Goal: Task Accomplishment & Management: Manage account settings

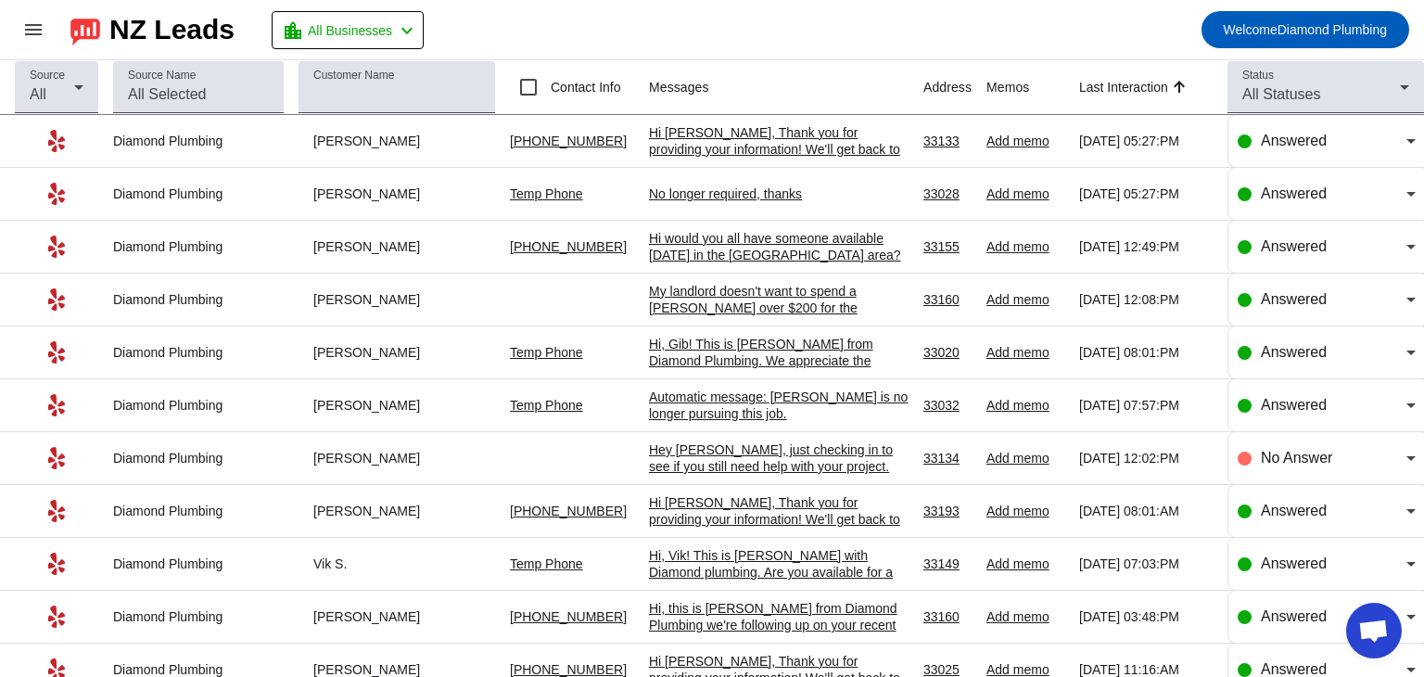
click at [927, 43] on mat-toolbar-row "menu NZ Leads location_city All Businesses chevron_left Welcome Diamond Plumbing" at bounding box center [712, 29] width 1424 height 59
click at [718, 145] on div "Hi [PERSON_NAME], Thank you for providing your information! We'll get back to y…" at bounding box center [779, 149] width 260 height 50
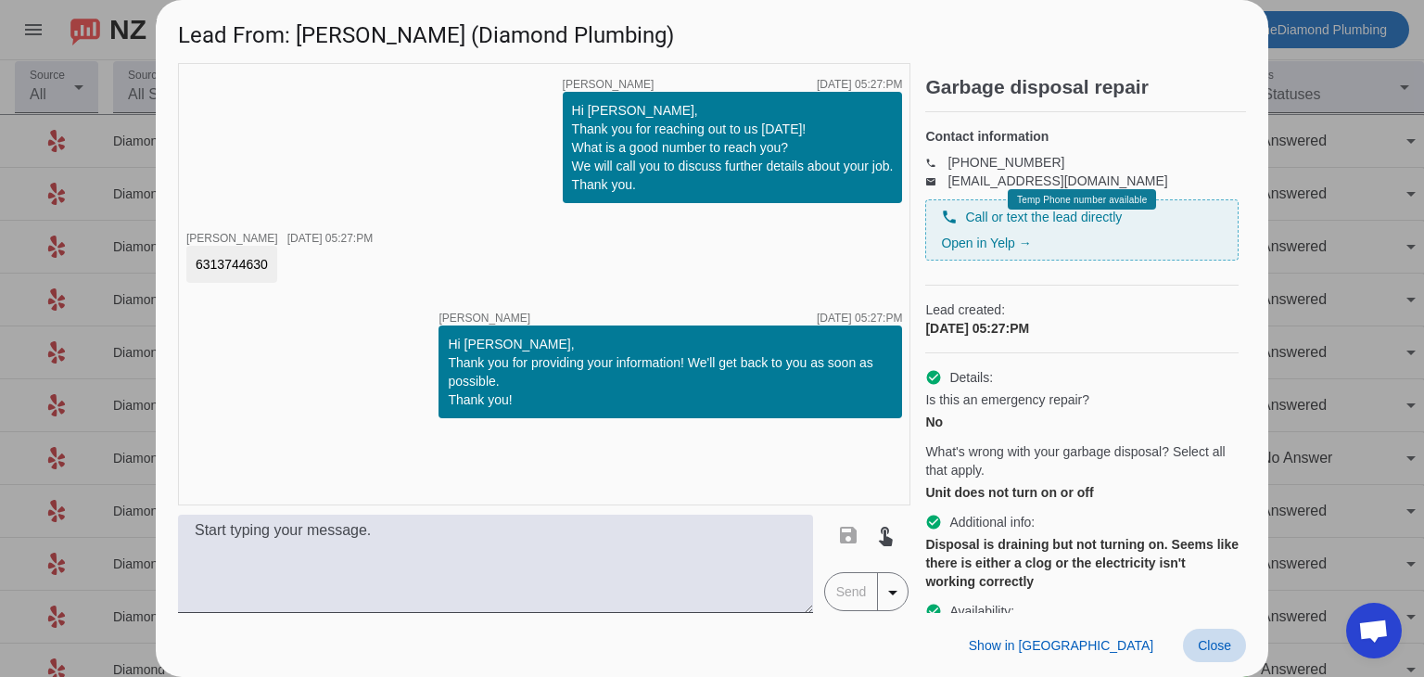
click at [1209, 650] on span "Close" at bounding box center [1214, 645] width 33 height 15
